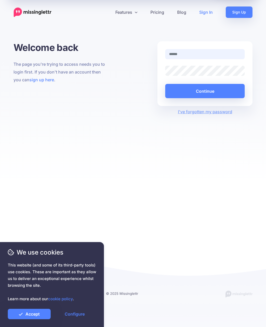
type input "**********"
click at [205, 91] on button "Continue" at bounding box center [204, 91] width 79 height 14
click at [212, 91] on button "Continue" at bounding box center [204, 91] width 79 height 14
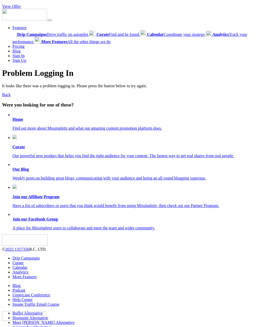
click at [17, 117] on b "Home" at bounding box center [17, 119] width 11 height 4
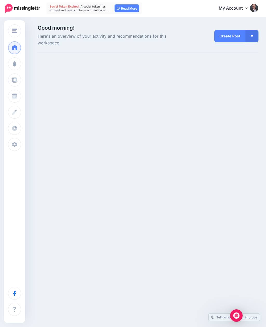
click at [128, 7] on link "Read More" at bounding box center [126, 8] width 25 height 8
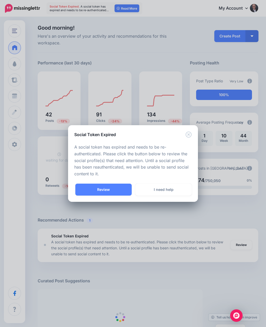
click at [104, 188] on link "Review" at bounding box center [103, 189] width 56 height 12
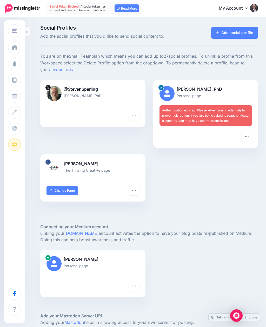
click at [213, 108] on link "refresh" at bounding box center [212, 110] width 11 height 4
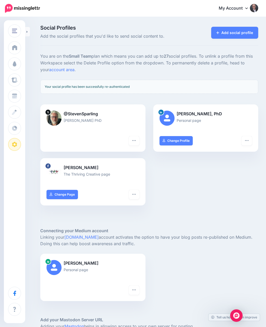
click at [218, 33] on icon at bounding box center [217, 33] width 3 height 4
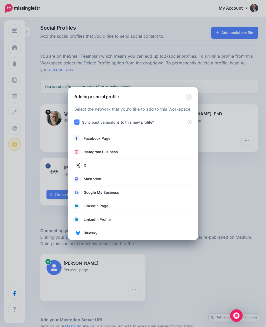
click at [224, 173] on div "Adding a social profile Loading Select the network that you'd like to add to th…" at bounding box center [133, 163] width 266 height 327
click at [188, 99] on icon "Close" at bounding box center [188, 96] width 6 height 6
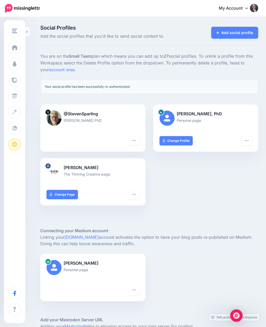
click at [14, 30] on img "button" at bounding box center [14, 31] width 5 height 5
click at [30, 31] on span "The Thriving Creative" at bounding box center [38, 31] width 37 height 6
click at [8, 10] on img at bounding box center [22, 8] width 35 height 9
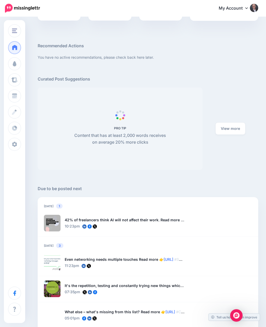
scroll to position [174, 0]
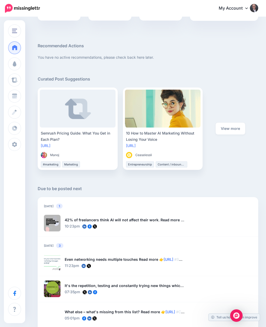
click at [233, 128] on link "View more" at bounding box center [230, 128] width 30 height 12
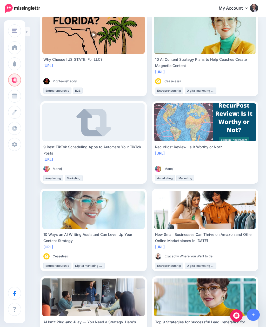
scroll to position [413, 0]
